Goal: Task Accomplishment & Management: Complete application form

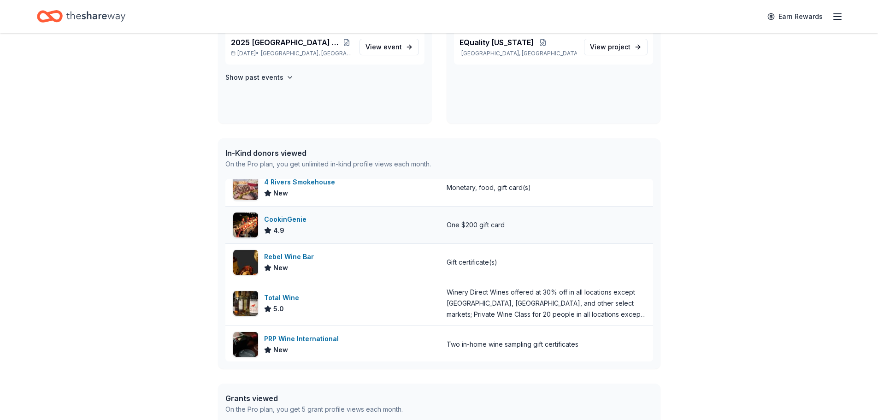
scroll to position [56, 0]
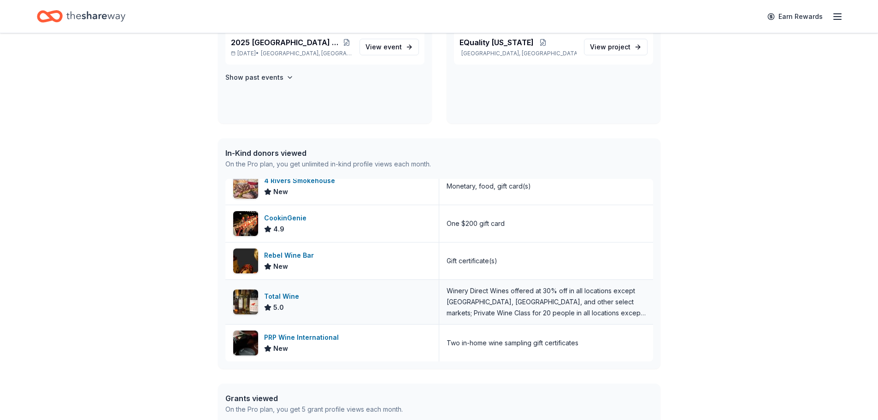
click at [293, 297] on div "Total Wine" at bounding box center [283, 296] width 39 height 11
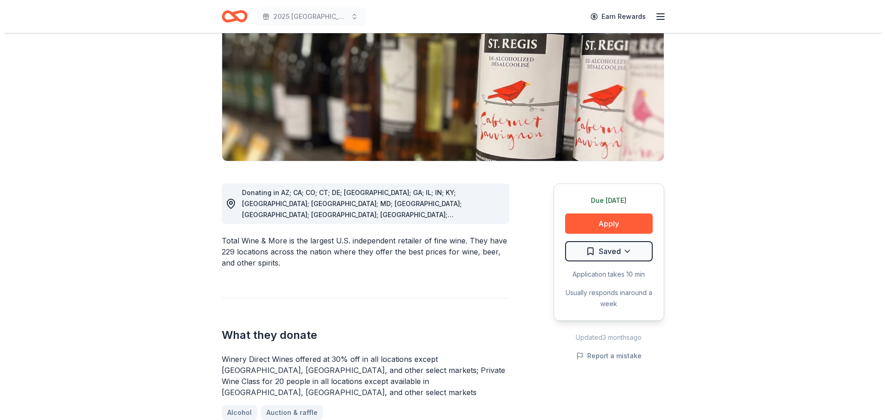
scroll to position [138, 0]
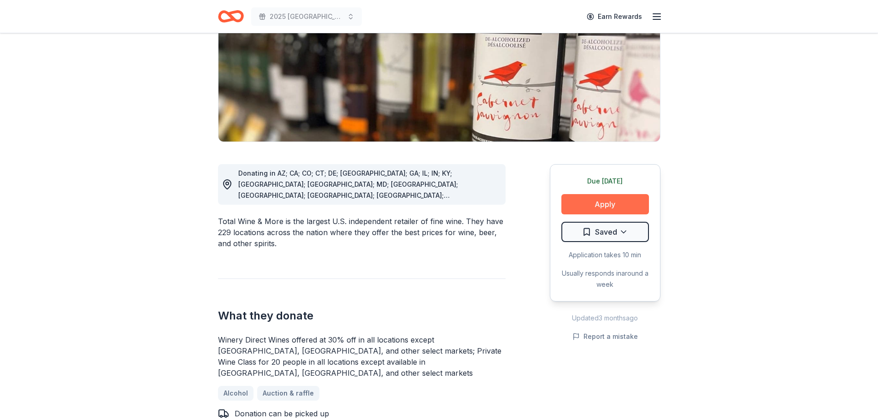
click at [613, 206] on button "Apply" at bounding box center [605, 204] width 88 height 20
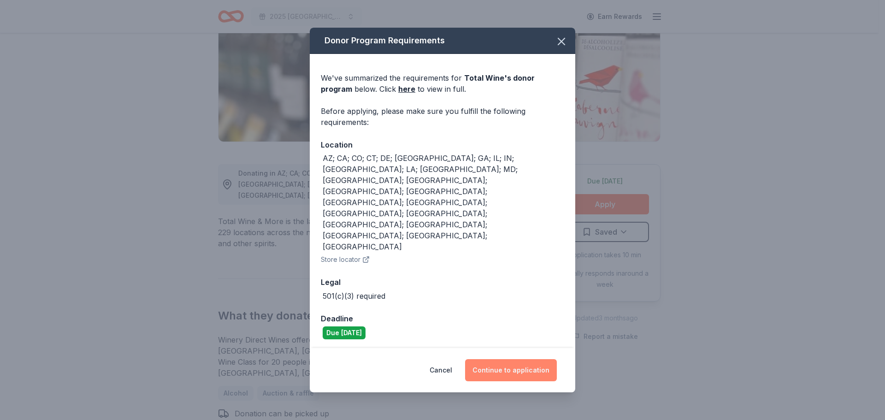
click at [497, 359] on button "Continue to application" at bounding box center [511, 370] width 92 height 22
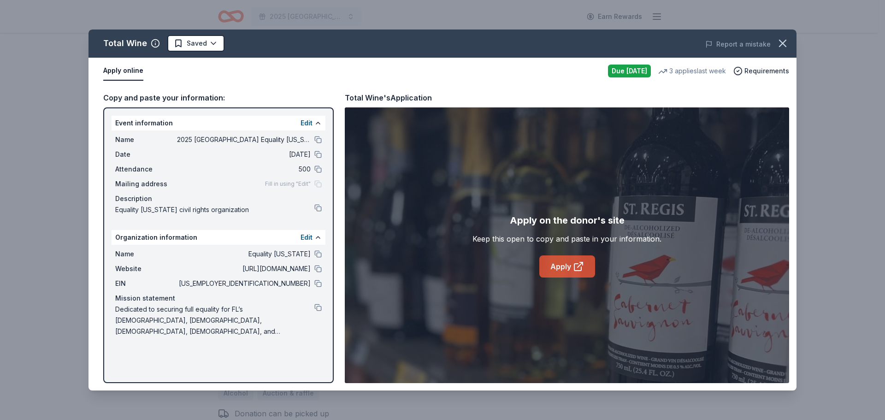
click at [554, 264] on link "Apply" at bounding box center [567, 266] width 56 height 22
drag, startPoint x: 116, startPoint y: 139, endPoint x: 293, endPoint y: 137, distance: 177.0
click at [293, 137] on div "Name 2025 Broward County Equality Florida Gala" at bounding box center [218, 139] width 206 height 11
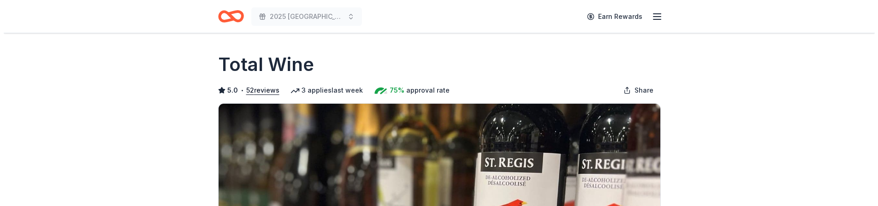
scroll to position [323, 0]
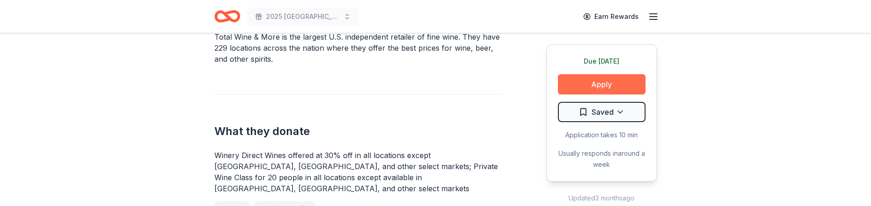
click at [572, 82] on button "Apply" at bounding box center [602, 84] width 88 height 20
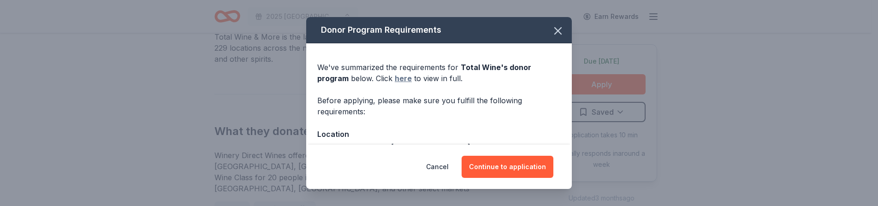
click at [404, 76] on link "here" at bounding box center [403, 78] width 17 height 11
